Goal: Communication & Community: Answer question/provide support

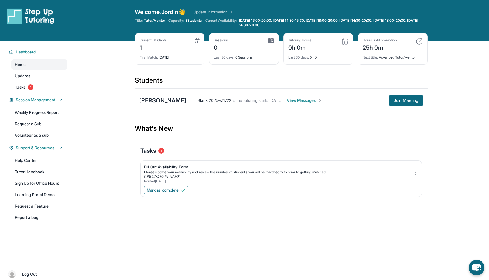
click at [293, 99] on span "View Messages" at bounding box center [305, 101] width 36 height 6
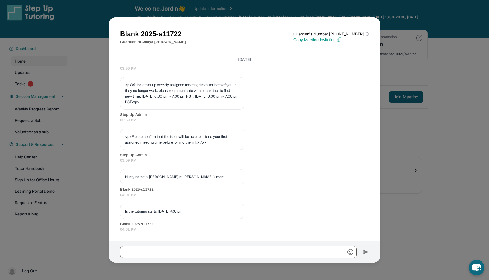
scroll to position [2, 0]
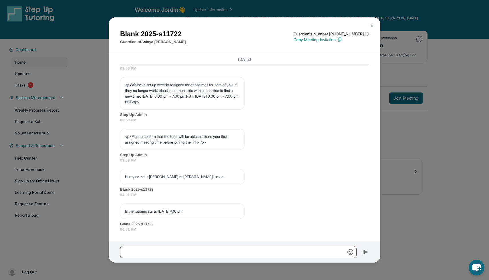
click at [453, 131] on div "Blank 2025-s11722 Guardian of [PERSON_NAME] Guardian's Number: [PHONE_NUMBER] ⓘ…" at bounding box center [244, 140] width 489 height 280
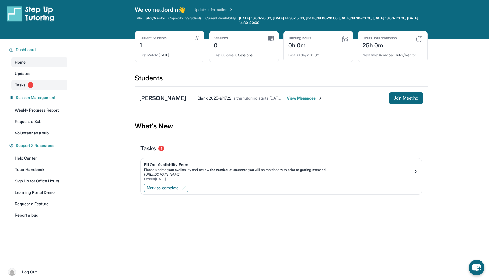
click at [23, 83] on span "Tasks" at bounding box center [20, 85] width 11 height 6
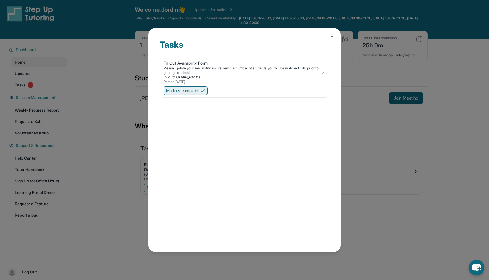
click at [191, 93] on span "Mark as complete" at bounding box center [182, 91] width 32 height 6
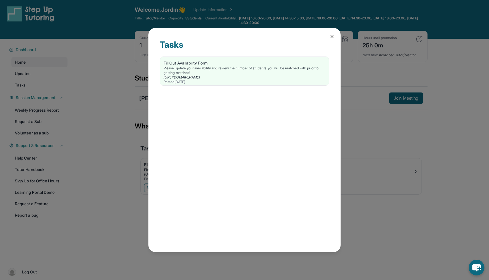
click at [0, 115] on div "Tasks Fill Out Availability Form Please update your availability and review the…" at bounding box center [244, 140] width 489 height 280
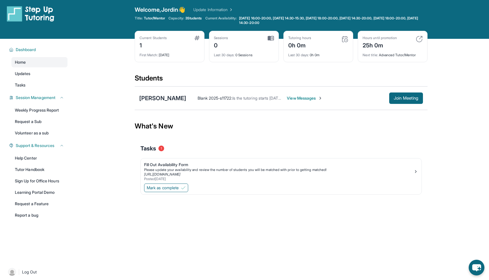
click at [287, 98] on span "View Messages" at bounding box center [305, 98] width 36 height 6
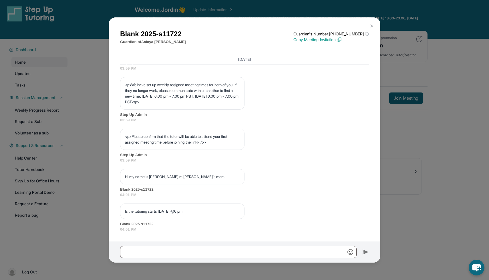
scroll to position [319, 0]
click at [370, 25] on img at bounding box center [371, 26] width 5 height 5
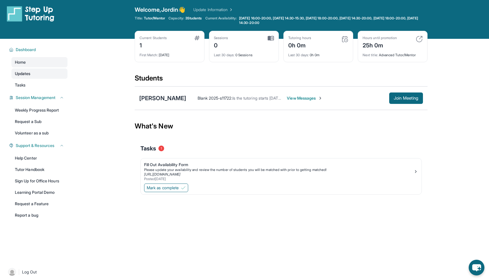
click at [24, 73] on span "Updates" at bounding box center [23, 74] width 16 height 6
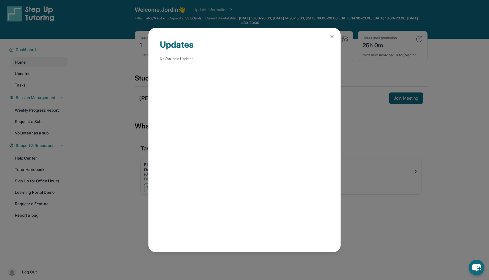
click at [21, 84] on div "Updates No Available Updates" at bounding box center [244, 140] width 489 height 280
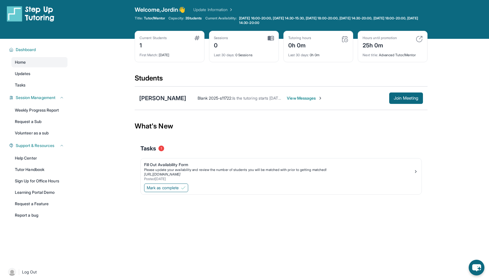
click at [21, 84] on span "Tasks" at bounding box center [20, 85] width 11 height 6
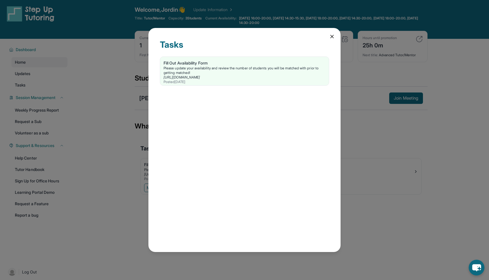
click at [328, 33] on div "Tasks Fill Out Availability Form Please update your availability and review the…" at bounding box center [244, 140] width 192 height 224
click at [333, 37] on icon at bounding box center [332, 37] width 6 height 6
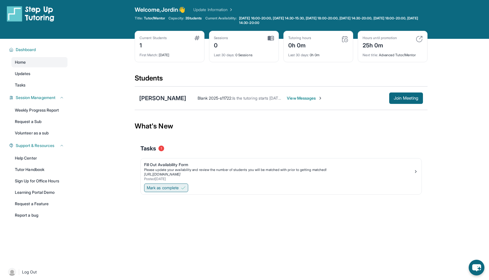
click at [168, 186] on span "Mark as complete" at bounding box center [163, 188] width 32 height 6
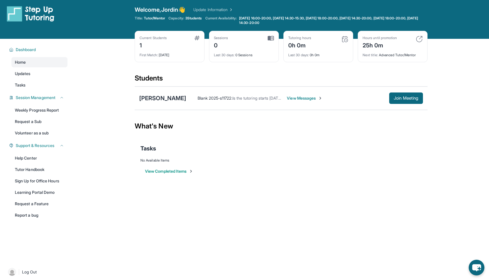
click at [295, 98] on span "View Messages" at bounding box center [305, 98] width 36 height 6
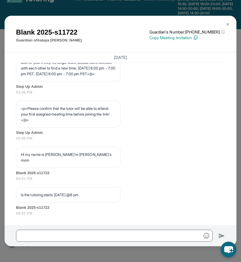
scroll to position [21, 0]
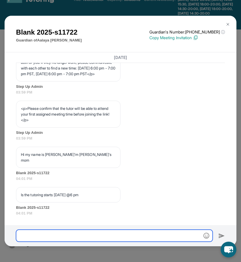
click at [41, 236] on input "text" at bounding box center [114, 235] width 196 height 12
click at [89, 235] on input "**********" at bounding box center [114, 235] width 196 height 12
click at [164, 236] on input "**********" at bounding box center [114, 235] width 196 height 12
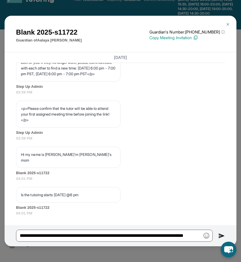
scroll to position [0, 0]
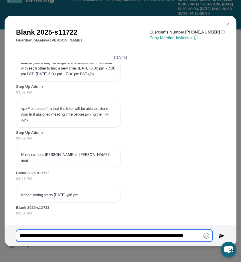
click at [61, 235] on input "**********" at bounding box center [114, 235] width 196 height 12
click at [71, 235] on input "**********" at bounding box center [114, 235] width 196 height 12
click at [157, 235] on input "**********" at bounding box center [114, 235] width 196 height 12
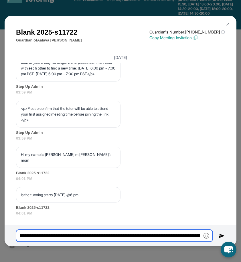
scroll to position [0, 127]
click at [188, 235] on input "**********" at bounding box center [114, 235] width 196 height 12
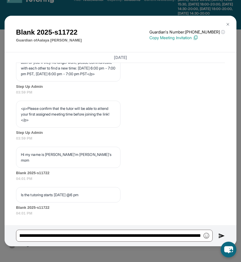
scroll to position [0, 0]
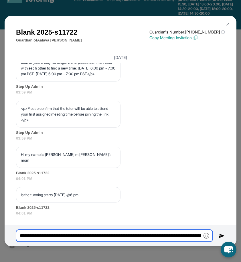
click at [167, 235] on input "**********" at bounding box center [114, 235] width 196 height 12
drag, startPoint x: 179, startPoint y: 235, endPoint x: 197, endPoint y: 237, distance: 18.1
click at [197, 237] on input "**********" at bounding box center [114, 235] width 196 height 12
paste input "text"
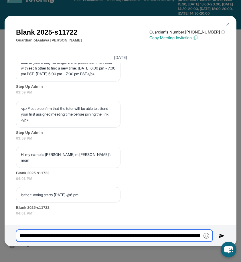
type input "**********"
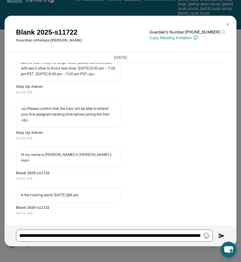
click at [219, 233] on img at bounding box center [221, 235] width 7 height 7
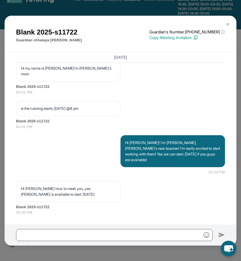
scroll to position [466, 0]
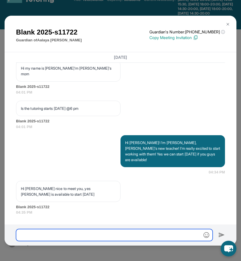
click at [37, 233] on input "text" at bounding box center [114, 235] width 196 height 12
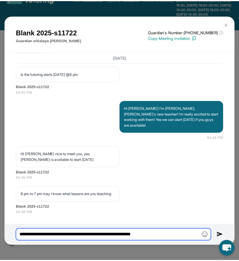
scroll to position [506, 0]
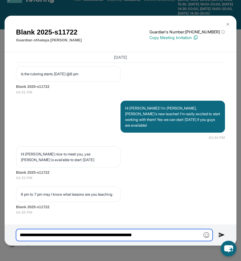
type input "**********"
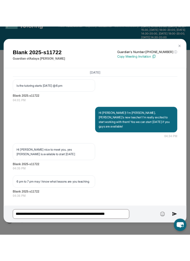
scroll to position [615, 0]
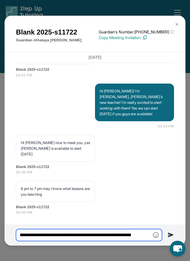
click at [83, 233] on input "**********" at bounding box center [89, 235] width 146 height 12
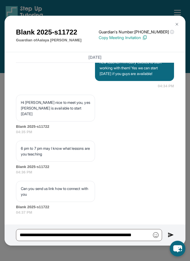
scroll to position [0, 0]
click at [169, 234] on img at bounding box center [171, 235] width 6 height 7
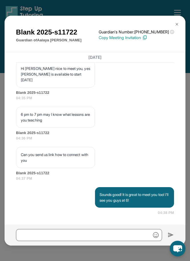
scroll to position [695, 0]
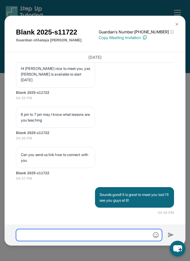
click at [103, 235] on input "text" at bounding box center [89, 235] width 146 height 12
type input "*"
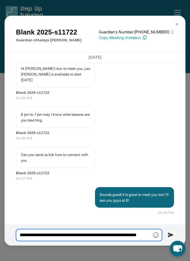
type input "**********"
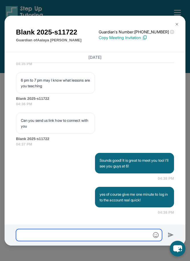
scroll to position [729, 0]
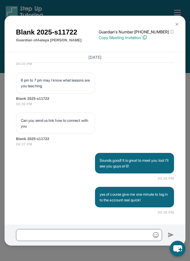
click at [147, 38] on img at bounding box center [144, 37] width 5 height 5
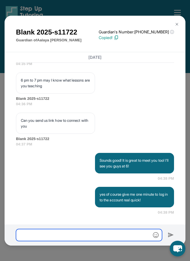
click at [44, 232] on input "text" at bounding box center [89, 235] width 146 height 12
paste input "**********"
type input "**********"
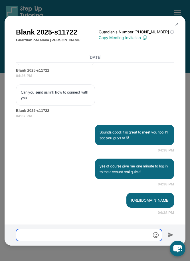
scroll to position [763, 0]
type input "**********"
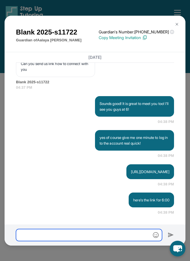
scroll to position [792, 0]
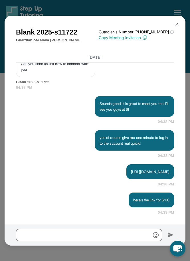
click at [177, 23] on img at bounding box center [177, 24] width 5 height 5
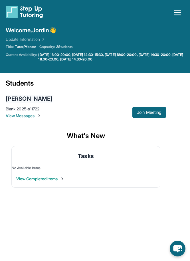
click at [23, 99] on div "[PERSON_NAME]" at bounding box center [29, 99] width 47 height 8
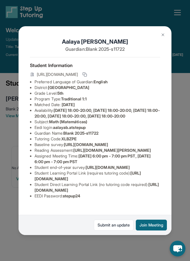
scroll to position [36, 0]
drag, startPoint x: 55, startPoint y: 98, endPoint x: 101, endPoint y: 100, distance: 46.3
click at [101, 125] on li "Eedi login : aalayab.atstepup" at bounding box center [98, 128] width 126 height 6
copy span "aalayab.atstepup"
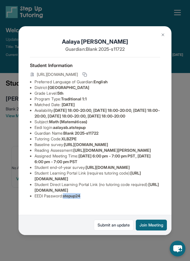
drag, startPoint x: 64, startPoint y: 205, endPoint x: 91, endPoint y: 206, distance: 26.6
click at [91, 199] on li "EEDI Password : stepup24" at bounding box center [98, 196] width 126 height 6
copy li "stepup24"
click at [63, 136] on li "Tutoring Code : XLBZPE" at bounding box center [98, 139] width 126 height 6
drag, startPoint x: 63, startPoint y: 95, endPoint x: 79, endPoint y: 96, distance: 16.3
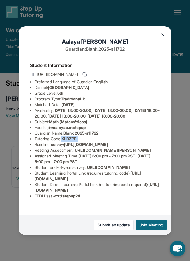
click at [79, 136] on li "Tutoring Code : XLBZPE" at bounding box center [98, 139] width 126 height 6
copy li "XLBZPE"
drag, startPoint x: 68, startPoint y: 205, endPoint x: 93, endPoint y: 205, distance: 25.4
click at [93, 199] on li "EEDI Password : stepup24" at bounding box center [98, 196] width 126 height 6
click at [87, 204] on div "Student Information [URL][DOMAIN_NAME] Preferred Language of Guardian: English …" at bounding box center [95, 130] width 130 height 147
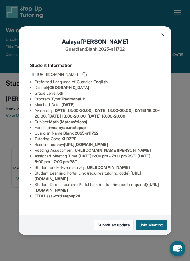
scroll to position [47, 200]
drag, startPoint x: 35, startPoint y: 109, endPoint x: 136, endPoint y: 121, distance: 102.4
click at [136, 121] on div "[PERSON_NAME] Guardian: Blank 2025-s11722 Student Information [URL][DOMAIN_NAME…" at bounding box center [95, 130] width 153 height 209
copy span "[URL][DOMAIN_NAME]"
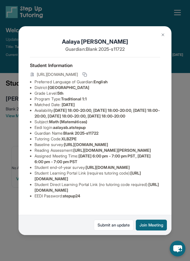
drag, startPoint x: 35, startPoint y: 188, endPoint x: 141, endPoint y: 187, distance: 106.0
click at [141, 182] on li "Student Learning Portal Link (requires tutoring code) : [URL][DOMAIN_NAME]" at bounding box center [98, 176] width 126 height 11
copy span "[URL][DOMAIN_NAME]"
click at [65, 137] on span "XLBZPE" at bounding box center [68, 139] width 15 height 5
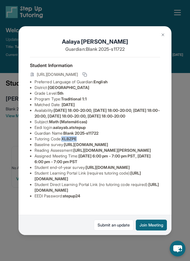
drag, startPoint x: 65, startPoint y: 95, endPoint x: 74, endPoint y: 95, distance: 9.1
click at [74, 137] on span "XLBZPE" at bounding box center [68, 139] width 15 height 5
copy span "XLBZPE"
drag, startPoint x: 66, startPoint y: 205, endPoint x: 90, endPoint y: 205, distance: 24.0
click at [90, 199] on li "EEDI Password : stepup24" at bounding box center [98, 196] width 126 height 6
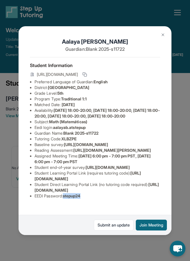
copy span "stepup24"
click at [157, 79] on li "Preferred Language of Guardian: English" at bounding box center [98, 82] width 126 height 6
click at [164, 34] on img at bounding box center [163, 35] width 5 height 5
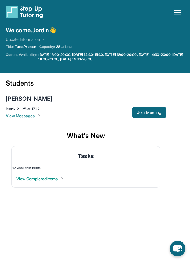
click at [32, 116] on span "View Messages" at bounding box center [69, 116] width 127 height 6
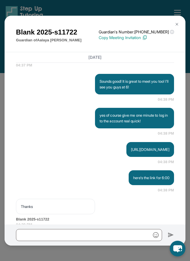
scroll to position [826, 0]
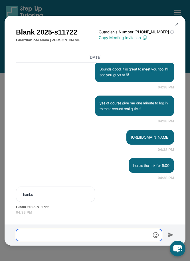
click at [50, 235] on input "text" at bounding box center [89, 235] width 146 height 12
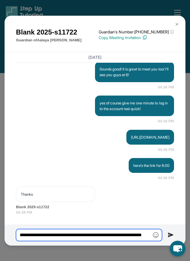
scroll to position [0, 14]
type input "**********"
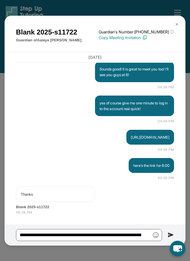
scroll to position [0, 0]
click at [176, 24] on img at bounding box center [177, 24] width 5 height 5
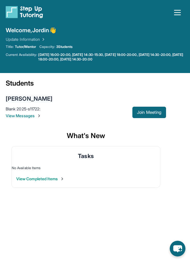
click at [22, 99] on div "[PERSON_NAME]" at bounding box center [29, 99] width 47 height 8
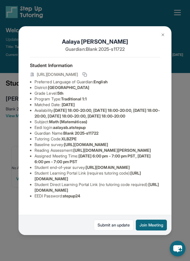
click at [163, 34] on img at bounding box center [163, 35] width 5 height 5
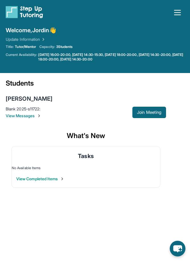
click at [25, 117] on span "View Messages" at bounding box center [69, 116] width 127 height 6
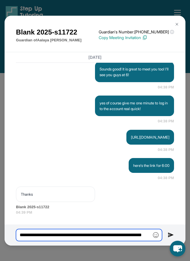
scroll to position [0, 14]
drag, startPoint x: 88, startPoint y: 234, endPoint x: 96, endPoint y: 238, distance: 9.3
click at [96, 238] on input "**********" at bounding box center [89, 235] width 146 height 12
click at [113, 235] on input "**********" at bounding box center [89, 235] width 146 height 12
click at [143, 236] on input "**********" at bounding box center [89, 235] width 146 height 12
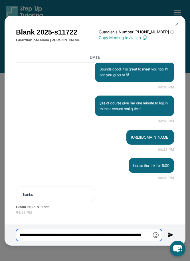
click at [149, 235] on input "**********" at bounding box center [89, 235] width 146 height 12
type input "**********"
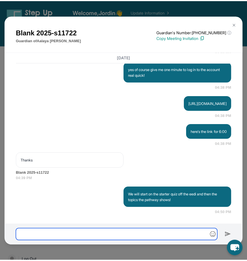
scroll to position [735, 0]
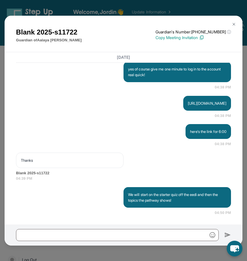
click at [234, 22] on img at bounding box center [233, 24] width 5 height 5
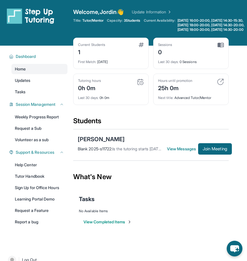
click at [173, 152] on span "View Messages" at bounding box center [182, 149] width 31 height 6
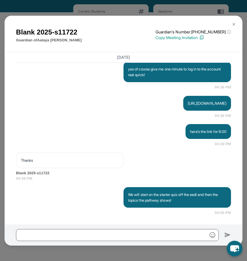
click at [232, 22] on img at bounding box center [233, 24] width 5 height 5
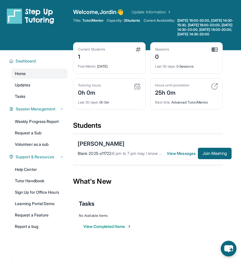
click at [215, 52] on img at bounding box center [215, 49] width 6 height 5
click at [190, 60] on div "Sessions 0" at bounding box center [186, 54] width 63 height 14
click at [30, 125] on link "Weekly Progress Report" at bounding box center [39, 122] width 56 height 10
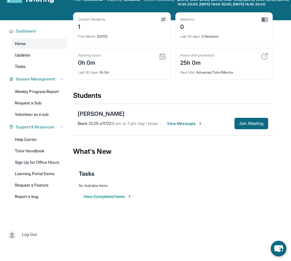
scroll to position [25, 0]
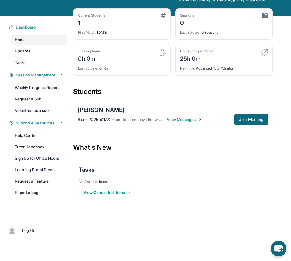
click at [96, 114] on div "[PERSON_NAME]" at bounding box center [101, 110] width 47 height 8
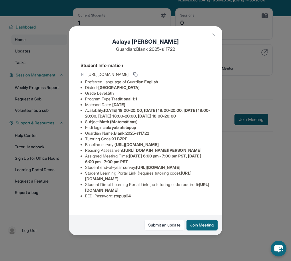
scroll to position [13, 0]
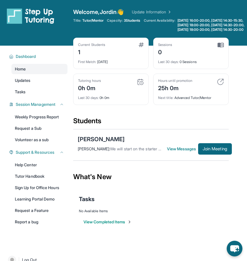
click at [180, 152] on span "View Messages" at bounding box center [182, 149] width 31 height 6
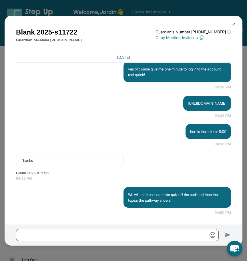
scroll to position [735, 0]
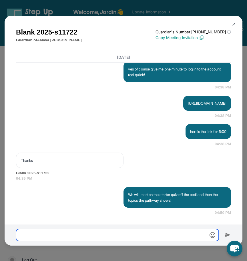
click at [65, 237] on input "text" at bounding box center [117, 235] width 203 height 12
type input "**********"
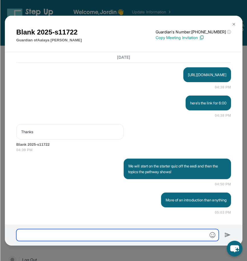
scroll to position [763, 0]
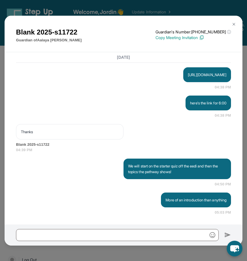
click at [231, 21] on button at bounding box center [233, 24] width 11 height 11
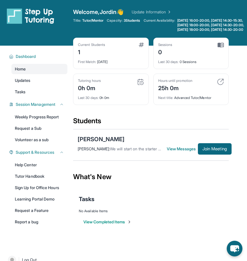
click at [99, 122] on div "Students" at bounding box center [151, 123] width 156 height 13
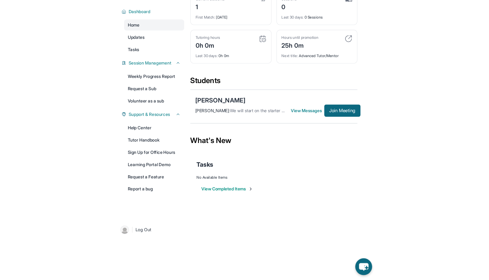
scroll to position [0, 0]
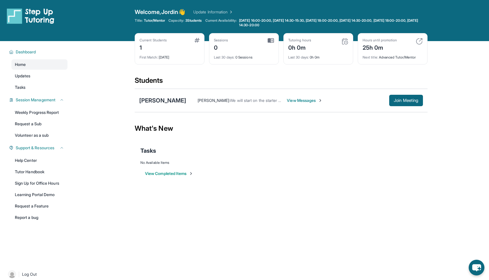
click at [247, 99] on span "View Messages" at bounding box center [305, 101] width 36 height 6
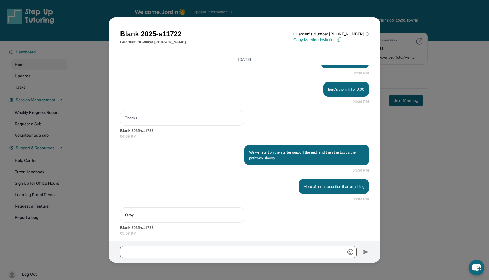
scroll to position [749, 0]
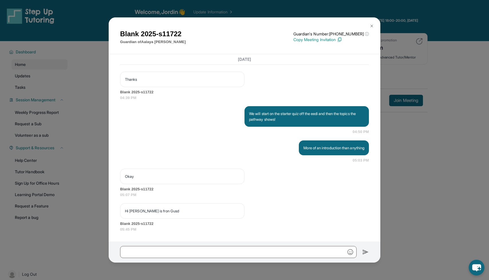
click at [247, 23] on button at bounding box center [371, 25] width 11 height 11
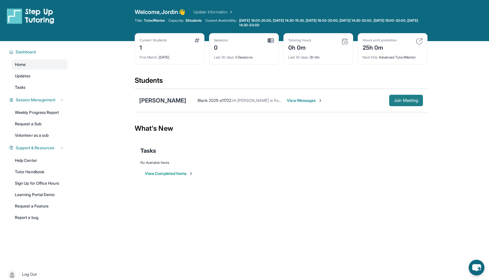
click at [247, 101] on span "Join Meeting" at bounding box center [405, 100] width 25 height 3
click at [247, 99] on span "View Messages" at bounding box center [305, 101] width 36 height 6
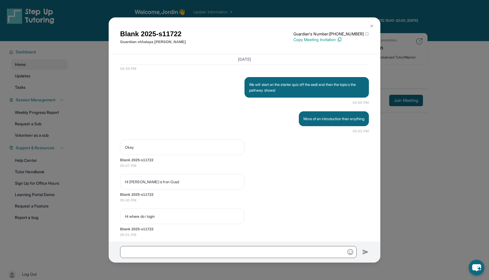
scroll to position [783, 0]
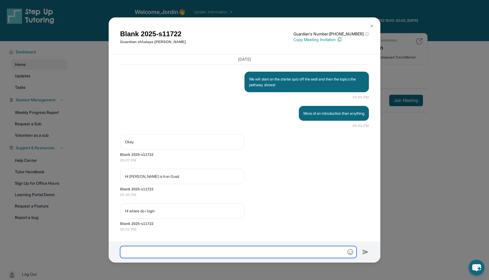
click at [159, 255] on input "text" at bounding box center [238, 252] width 236 height 12
type input "*"
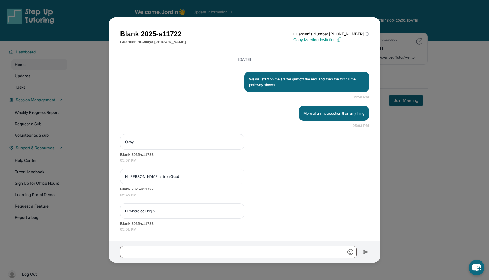
click at [247, 26] on img at bounding box center [371, 26] width 5 height 5
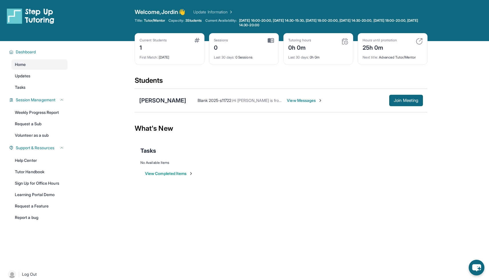
click at [247, 103] on div "Blank 2025-s11722 : Hi Aalaya is fron Gusd View Messages Join Meeting" at bounding box center [304, 100] width 237 height 11
click at [247, 100] on span "View Messages" at bounding box center [305, 101] width 36 height 6
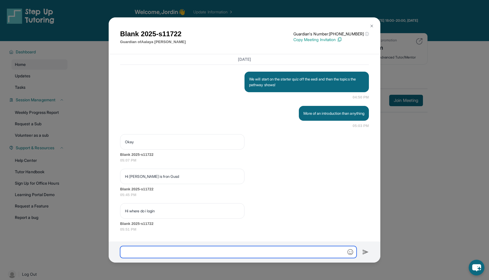
click at [166, 253] on input "text" at bounding box center [238, 252] width 236 height 12
type input "**********"
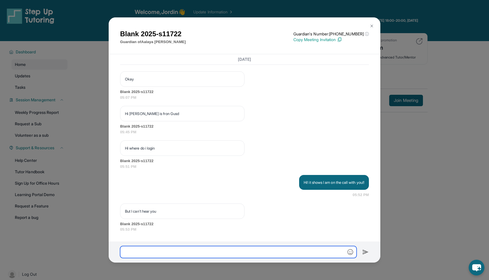
scroll to position [846, 0]
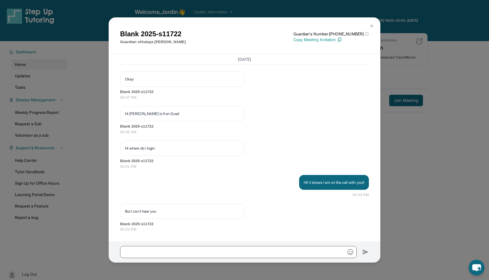
click at [247, 24] on img at bounding box center [371, 26] width 5 height 5
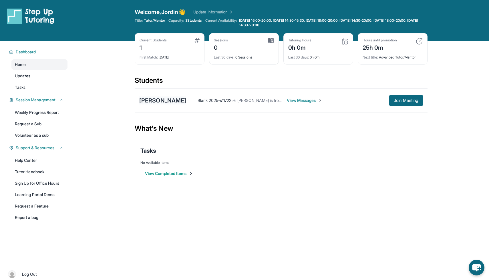
click at [159, 103] on div "[PERSON_NAME]" at bounding box center [162, 101] width 47 height 8
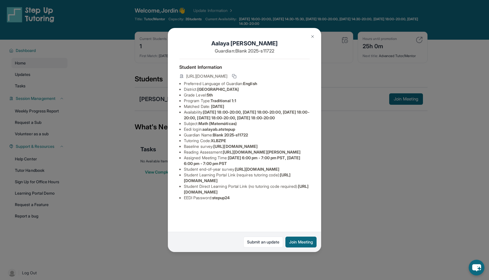
scroll to position [0, 0]
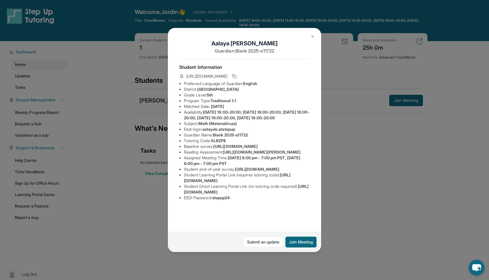
click at [247, 38] on img at bounding box center [312, 36] width 5 height 5
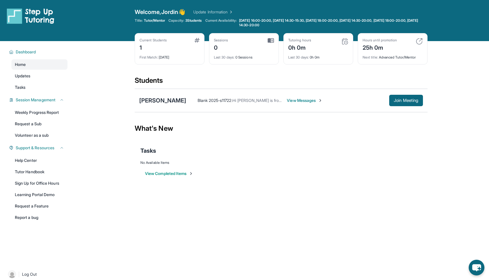
click at [247, 99] on span "View Messages" at bounding box center [305, 101] width 36 height 6
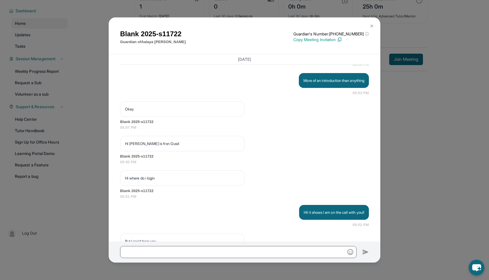
scroll to position [846, 0]
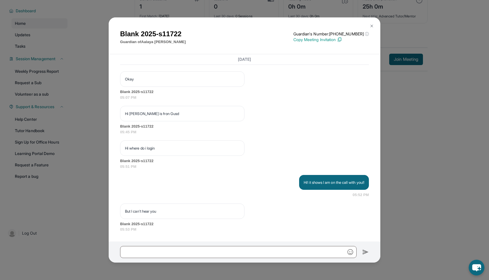
click at [247, 28] on button at bounding box center [371, 25] width 11 height 11
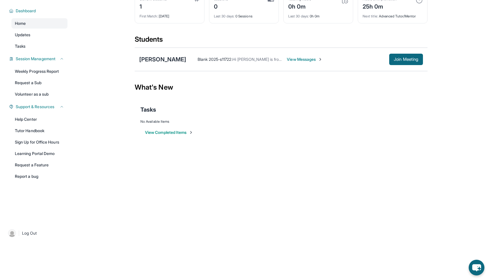
scroll to position [0, 0]
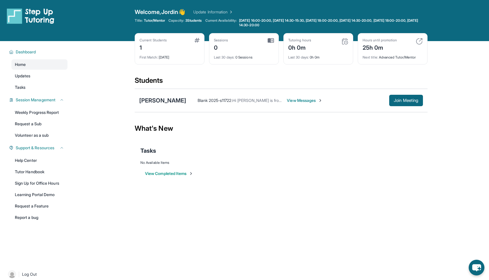
click at [247, 100] on span "View Messages" at bounding box center [305, 101] width 36 height 6
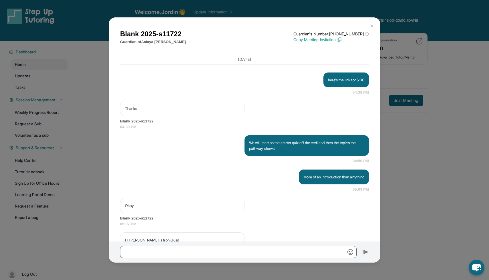
scroll to position [846, 0]
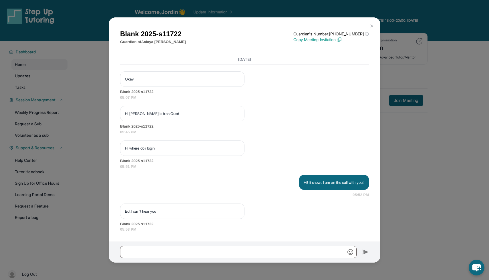
click at [247, 23] on button at bounding box center [371, 25] width 11 height 11
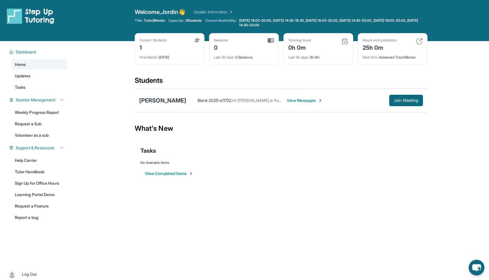
click at [73, 50] on main "Current Students 1 First Match : 1 day ago Sessions 0 Last 30 days : 0 Sessions…" at bounding box center [280, 115] width 415 height 149
click at [162, 98] on div "[PERSON_NAME]" at bounding box center [162, 101] width 47 height 8
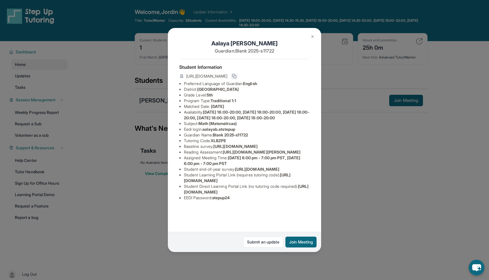
click at [236, 76] on icon at bounding box center [234, 76] width 5 height 5
click at [237, 73] on button at bounding box center [234, 76] width 7 height 7
click at [247, 215] on div "[PERSON_NAME] Guardian: Blank 2025-s11722 Student Information [URL][DOMAIN_NAME…" at bounding box center [244, 140] width 489 height 280
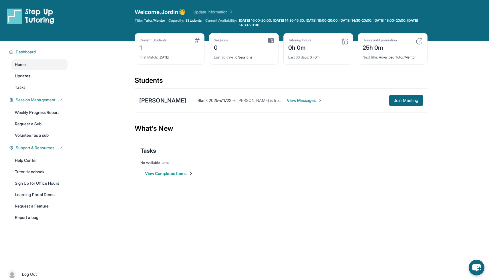
click at [247, 102] on span "View Messages" at bounding box center [305, 101] width 36 height 6
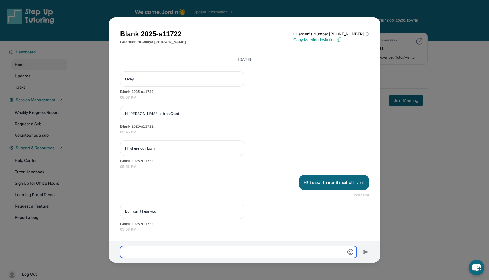
click at [138, 251] on input "text" at bounding box center [238, 252] width 236 height 12
paste input "**********"
type input "**********"
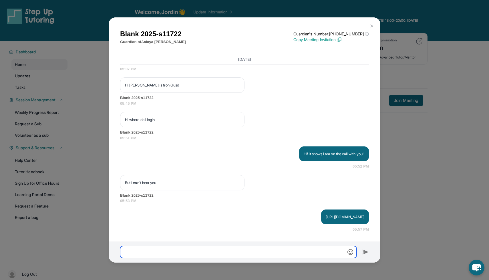
scroll to position [875, 0]
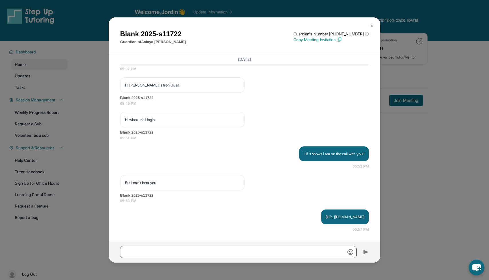
click at [247, 92] on div "Blank 2025-s11722 Guardian of Aalaya Biju Guardian's Number: +17623394435 ⓘ Thi…" at bounding box center [244, 140] width 489 height 280
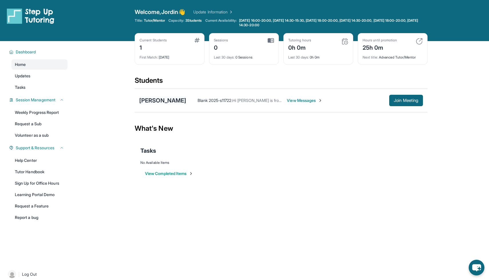
click at [155, 101] on div "[PERSON_NAME]" at bounding box center [162, 101] width 47 height 8
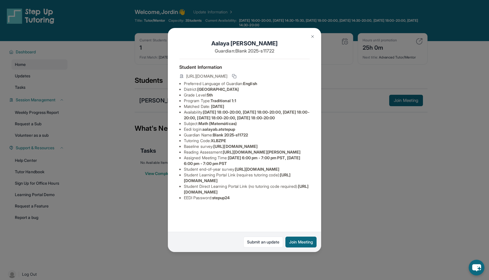
scroll to position [33, 0]
click at [239, 110] on span "[DATE] 18:00-20:00, [DATE] 18:00-20:00, [DATE] 18:00-20:00, [DATE] 18:00-20:00,…" at bounding box center [246, 115] width 125 height 11
click at [247, 36] on img at bounding box center [312, 36] width 5 height 5
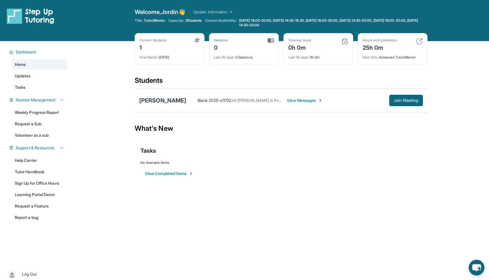
click at [247, 152] on div "Tasks" at bounding box center [280, 151] width 281 height 8
click at [159, 100] on div "[PERSON_NAME]" at bounding box center [162, 101] width 47 height 8
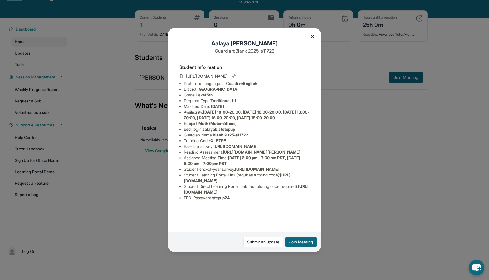
scroll to position [22, 0]
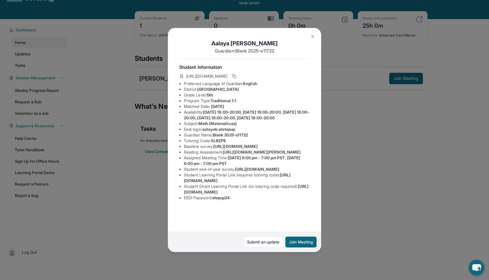
drag, startPoint x: 183, startPoint y: 205, endPoint x: 292, endPoint y: 203, distance: 108.6
click at [247, 201] on ul "Preferred Language of Guardian: English District: Glendale Unified School Distr…" at bounding box center [244, 141] width 130 height 120
drag, startPoint x: 183, startPoint y: 217, endPoint x: 275, endPoint y: 208, distance: 92.1
click at [247, 208] on div "[PERSON_NAME] Guardian: Blank 2025-s11722 Student Information [URL][DOMAIN_NAME…" at bounding box center [244, 140] width 153 height 224
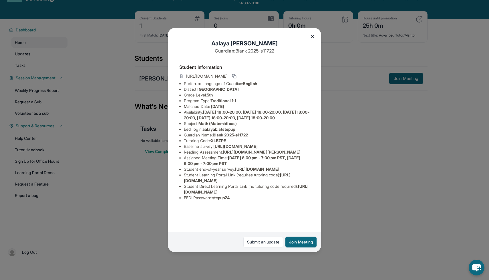
scroll to position [33, 1]
drag, startPoint x: 300, startPoint y: 216, endPoint x: 178, endPoint y: 217, distance: 122.3
click at [179, 201] on ul "Preferred Language of Guardian: English District: Glendale Unified School Distr…" at bounding box center [244, 141] width 130 height 120
click at [184, 195] on span "[URL][DOMAIN_NAME]" at bounding box center [246, 189] width 125 height 11
drag, startPoint x: 183, startPoint y: 214, endPoint x: 302, endPoint y: 215, distance: 119.4
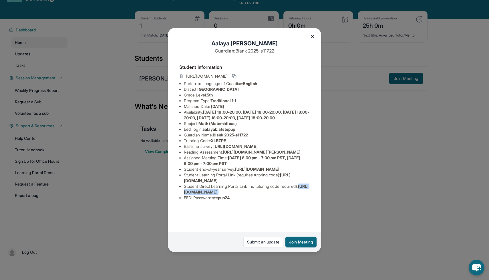
click at [247, 195] on li "Student Direct Learning Portal Link (no tutoring code required) : https://stude…" at bounding box center [247, 189] width 126 height 11
drag, startPoint x: 211, startPoint y: 136, endPoint x: 229, endPoint y: 136, distance: 18.6
click at [229, 138] on li "Tutoring Code : XLBZPE" at bounding box center [247, 141] width 126 height 6
drag, startPoint x: 229, startPoint y: 136, endPoint x: 213, endPoint y: 134, distance: 16.4
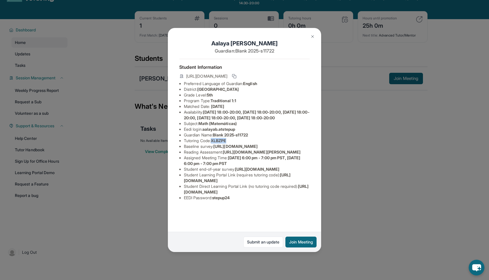
click at [213, 138] on li "Tutoring Code : XLBZPE" at bounding box center [247, 141] width 126 height 6
copy span "XLBZPE"
click at [181, 201] on ul "Preferred Language of Guardian: English District: Glendale Unified School Distr…" at bounding box center [244, 141] width 130 height 120
drag, startPoint x: 182, startPoint y: 205, endPoint x: 287, endPoint y: 206, distance: 105.2
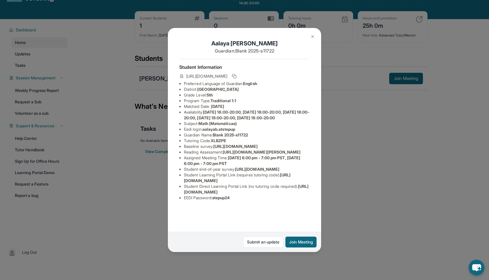
click at [247, 201] on ul "Preferred Language of Guardian: English District: Glendale Unified School Distr…" at bounding box center [244, 141] width 130 height 120
copy span "[URL][DOMAIN_NAME]"
click at [247, 209] on div "[PERSON_NAME] Guardian: Blank 2025-s11722 Student Information [URL][DOMAIN_NAME…" at bounding box center [244, 140] width 489 height 280
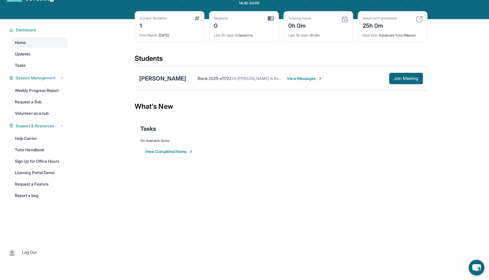
click at [247, 79] on span "View Messages" at bounding box center [305, 79] width 36 height 6
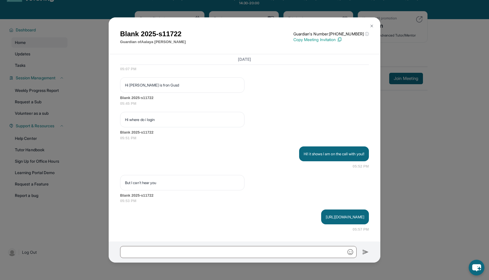
scroll to position [875, 0]
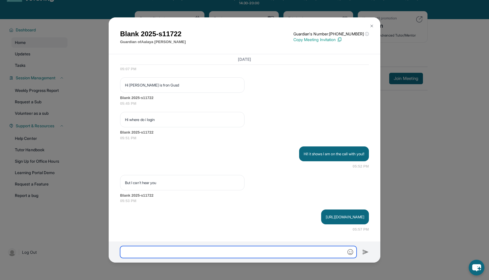
click at [137, 250] on input "text" at bounding box center [238, 252] width 236 height 12
paste input "**********"
type input "**********"
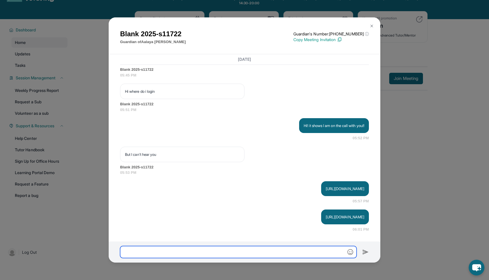
scroll to position [903, 0]
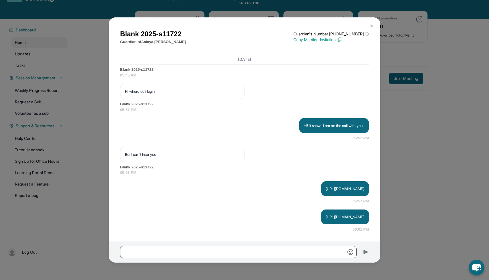
click at [247, 102] on div "Blank 2025-s11722 Guardian of Aalaya Biju Guardian's Number: +17623394435 ⓘ Thi…" at bounding box center [244, 140] width 489 height 280
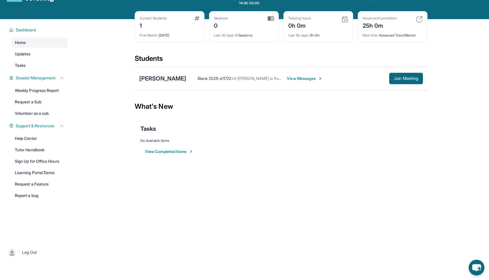
click at [146, 78] on div "[PERSON_NAME]" at bounding box center [162, 79] width 47 height 8
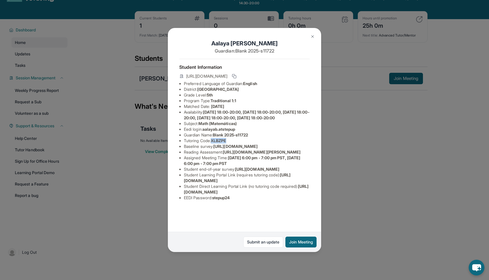
drag, startPoint x: 212, startPoint y: 147, endPoint x: 243, endPoint y: 147, distance: 30.6
click at [243, 144] on li "Tutoring Code : XLBZPE" at bounding box center [247, 141] width 126 height 6
copy li "XLBZPE"
click at [247, 35] on button at bounding box center [312, 36] width 11 height 11
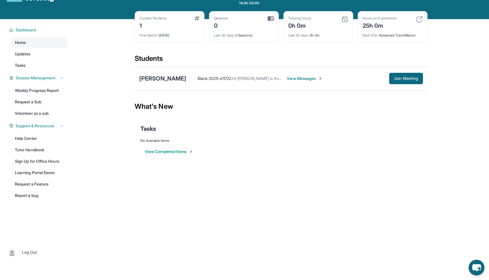
click at [247, 78] on span "View Messages" at bounding box center [305, 79] width 36 height 6
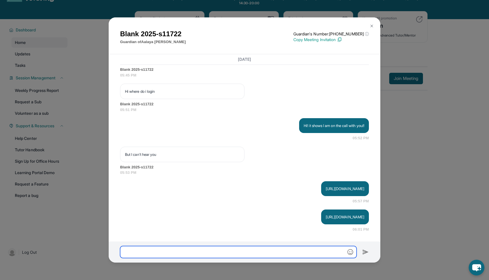
click at [221, 247] on input "text" at bounding box center [238, 252] width 236 height 12
paste input "******"
type input "******"
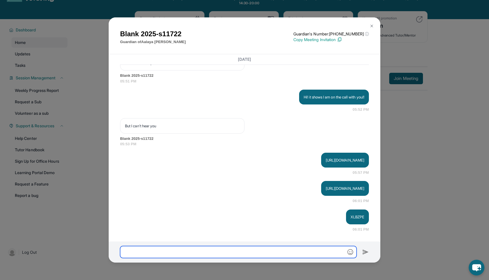
scroll to position [931, 0]
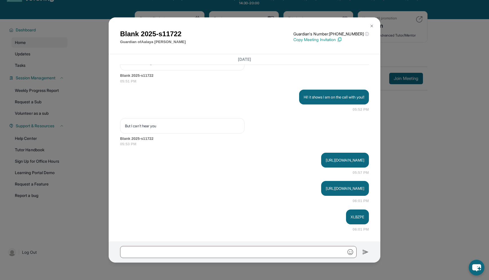
click at [247, 24] on img at bounding box center [371, 26] width 5 height 5
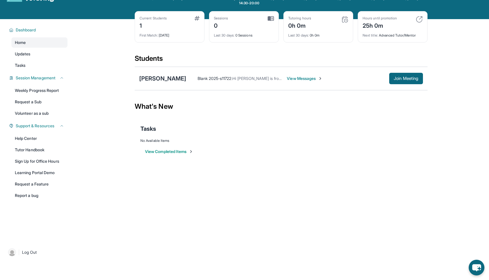
click at [247, 80] on span "View Messages" at bounding box center [305, 79] width 36 height 6
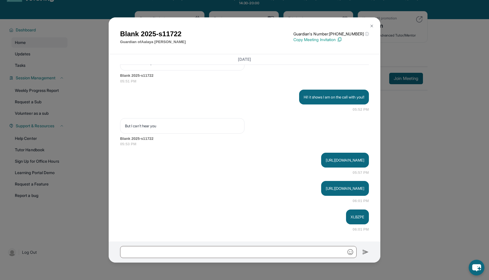
drag, startPoint x: 260, startPoint y: 159, endPoint x: 369, endPoint y: 162, distance: 108.9
click at [247, 162] on div "Today <p>**New Step Up Tutoring Match Chat**: Hi Blank! This is the start of yo…" at bounding box center [244, 147] width 271 height 187
copy p "[URL][DOMAIN_NAME]"
click at [247, 108] on div "Hi! it shows I am on the call with you!! 05:52 PM" at bounding box center [244, 101] width 249 height 23
click at [247, 131] on div "Blank 2025-s11722 Guardian of Aalaya Biju Guardian's Number: +17623394435 ⓘ Thi…" at bounding box center [244, 140] width 489 height 280
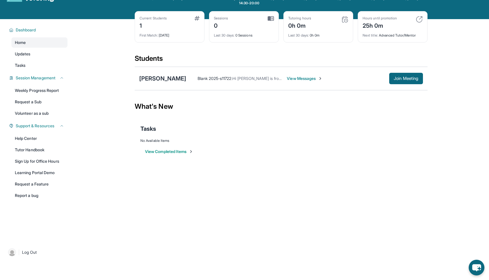
click at [247, 78] on span "View Messages" at bounding box center [305, 79] width 36 height 6
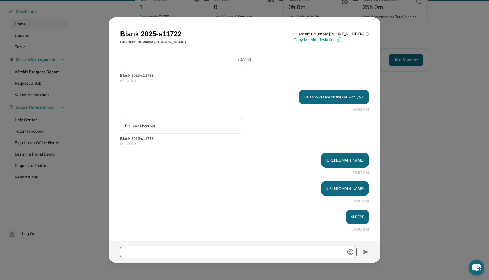
click at [247, 23] on button at bounding box center [371, 25] width 11 height 11
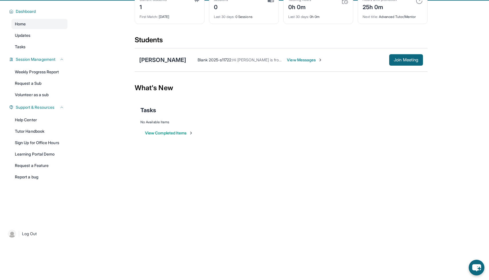
click at [152, 65] on div "Aalaya Biju Blank 2025-s11722 : Hi Aalaya is fron Gusd View Messages Join Meeti…" at bounding box center [281, 59] width 293 height 23
click at [152, 57] on div "[PERSON_NAME]" at bounding box center [162, 60] width 47 height 8
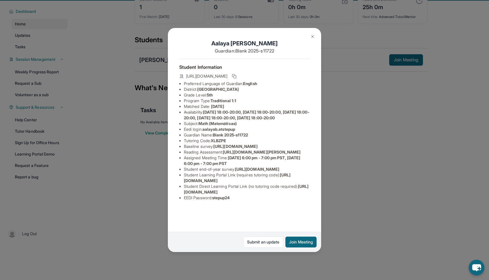
scroll to position [33, 7]
click at [247, 37] on img at bounding box center [312, 36] width 5 height 5
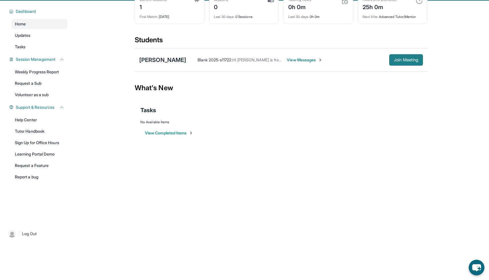
click at [247, 59] on span "Join Meeting" at bounding box center [405, 59] width 25 height 3
click at [153, 58] on div "[PERSON_NAME]" at bounding box center [162, 60] width 47 height 8
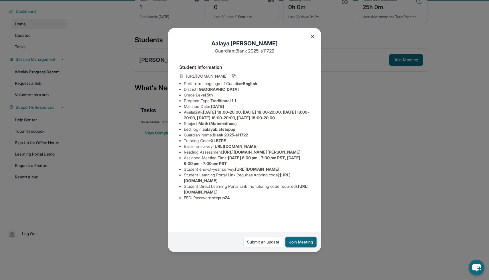
scroll to position [41, 0]
drag, startPoint x: 182, startPoint y: 213, endPoint x: 302, endPoint y: 215, distance: 120.3
click at [247, 201] on ul "Preferred Language of Guardian: English District: Glendale Unified School Distr…" at bounding box center [244, 141] width 130 height 120
click at [247, 195] on li "Student Direct Learning Portal Link (no tutoring code required) : https://stude…" at bounding box center [247, 189] width 126 height 11
drag, startPoint x: 183, startPoint y: 215, endPoint x: 303, endPoint y: 216, distance: 119.7
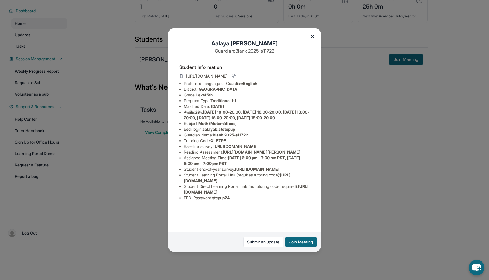
click at [247, 201] on ul "Preferred Language of Guardian: English District: Glendale Unified School Distr…" at bounding box center [244, 141] width 130 height 120
copy span "[URL][DOMAIN_NAME]"
click at [217, 183] on span "[URL][DOMAIN_NAME]" at bounding box center [237, 178] width 107 height 11
click at [247, 34] on button at bounding box center [312, 36] width 11 height 11
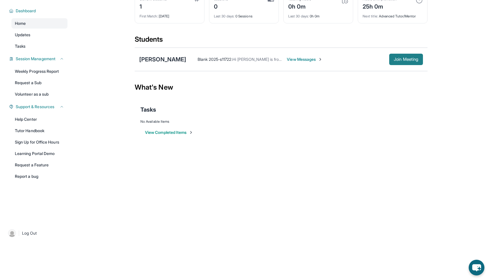
click at [247, 57] on button "Join Meeting" at bounding box center [406, 59] width 34 height 11
click at [153, 60] on div "[PERSON_NAME]" at bounding box center [162, 59] width 47 height 8
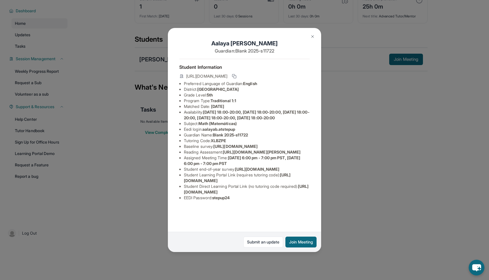
scroll to position [10, 200]
drag, startPoint x: 182, startPoint y: 148, endPoint x: 310, endPoint y: 159, distance: 128.1
click at [247, 159] on div "[PERSON_NAME] Guardian: Blank 2025-s11722 Student Information [URL][DOMAIN_NAME…" at bounding box center [244, 140] width 153 height 224
copy span "[URL][DOMAIN_NAME]"
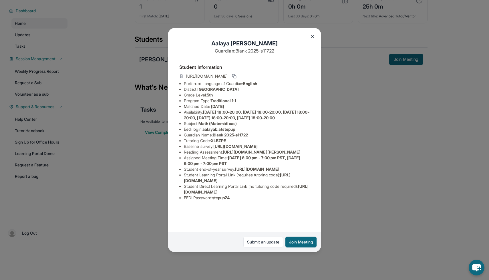
click at [213, 144] on span "[URL][DOMAIN_NAME]" at bounding box center [235, 146] width 44 height 5
drag, startPoint x: 203, startPoint y: 131, endPoint x: 250, endPoint y: 132, distance: 46.9
click at [247, 132] on li "Eedi login : aalayab.atstepup" at bounding box center [247, 130] width 126 height 6
copy li "aalayab.atstepup"
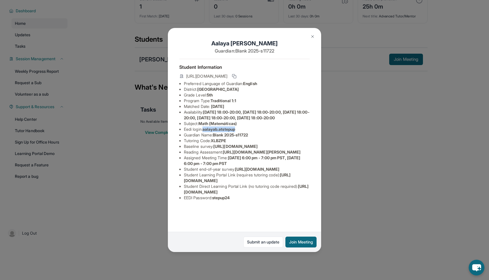
scroll to position [33, 0]
drag, startPoint x: 214, startPoint y: 221, endPoint x: 237, endPoint y: 221, distance: 22.9
click at [237, 201] on li "EEDI Password : stepup24" at bounding box center [247, 198] width 126 height 6
copy span "stepup24"
click at [247, 37] on img at bounding box center [312, 36] width 5 height 5
